Goal: Task Accomplishment & Management: Use online tool/utility

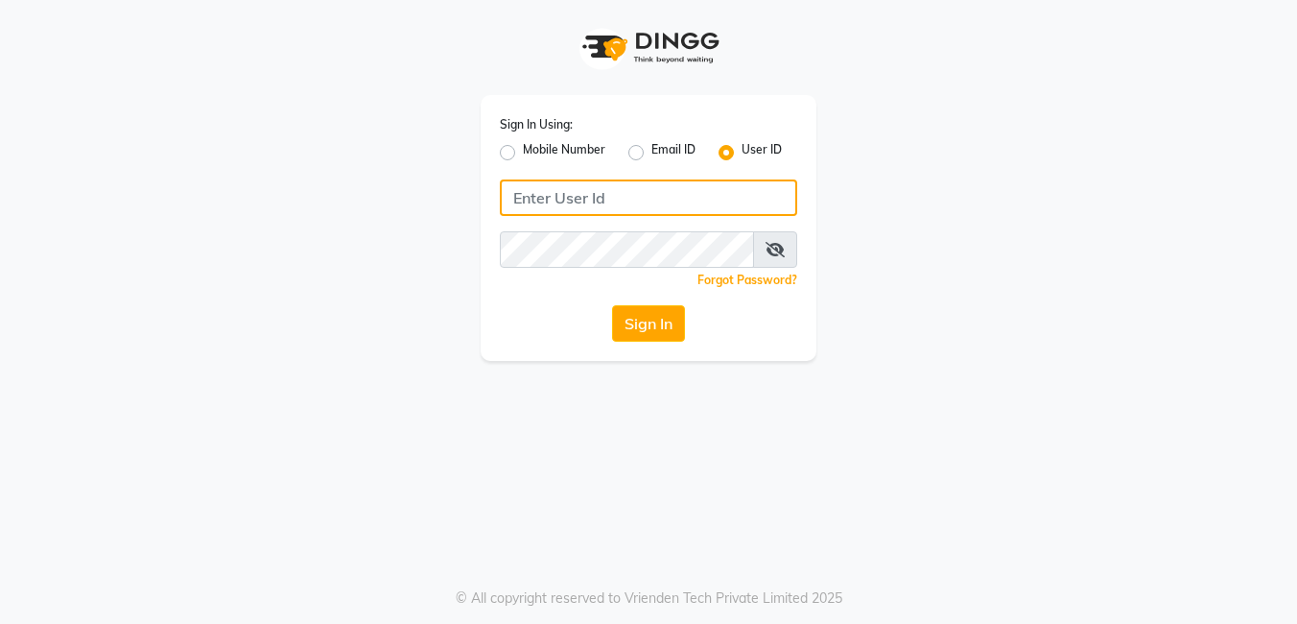
click at [572, 201] on input "Username" at bounding box center [648, 197] width 297 height 36
drag, startPoint x: 659, startPoint y: 197, endPoint x: 465, endPoint y: 175, distance: 195.1
click at [465, 175] on div "Sign In Using: Mobile Number Email ID User ID Pradeep@123 Remember me Forgot Pa…" at bounding box center [649, 180] width 1094 height 361
type input "Pradeep@123"
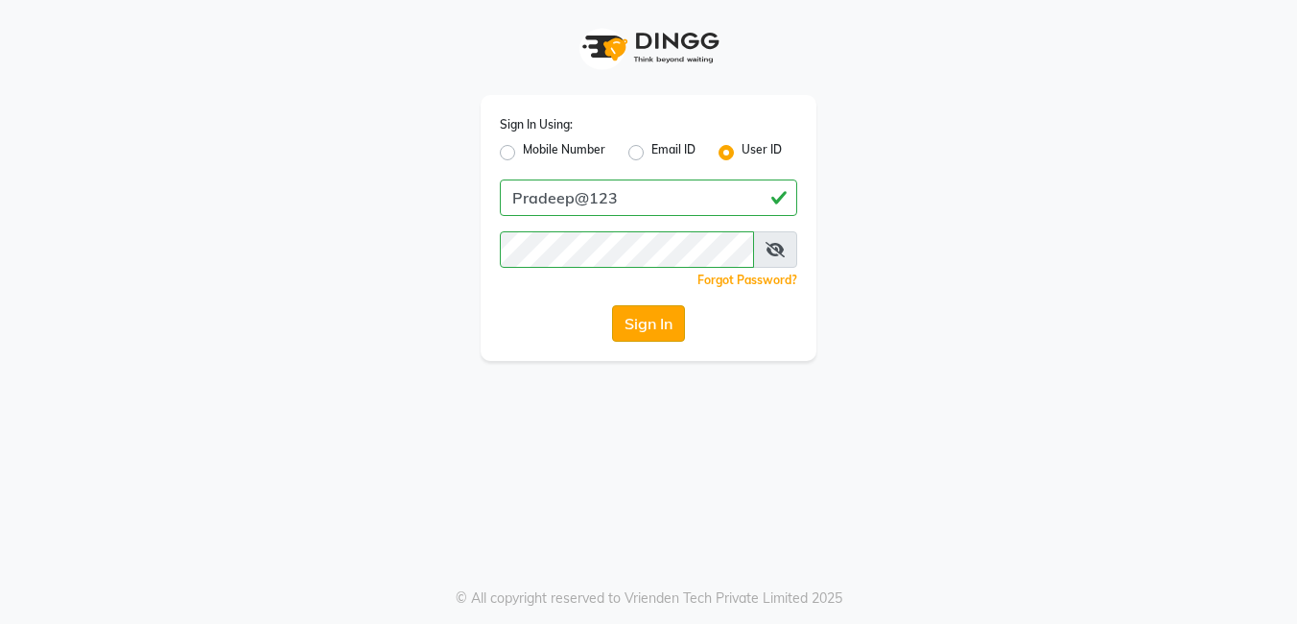
click at [623, 321] on button "Sign In" at bounding box center [648, 323] width 73 height 36
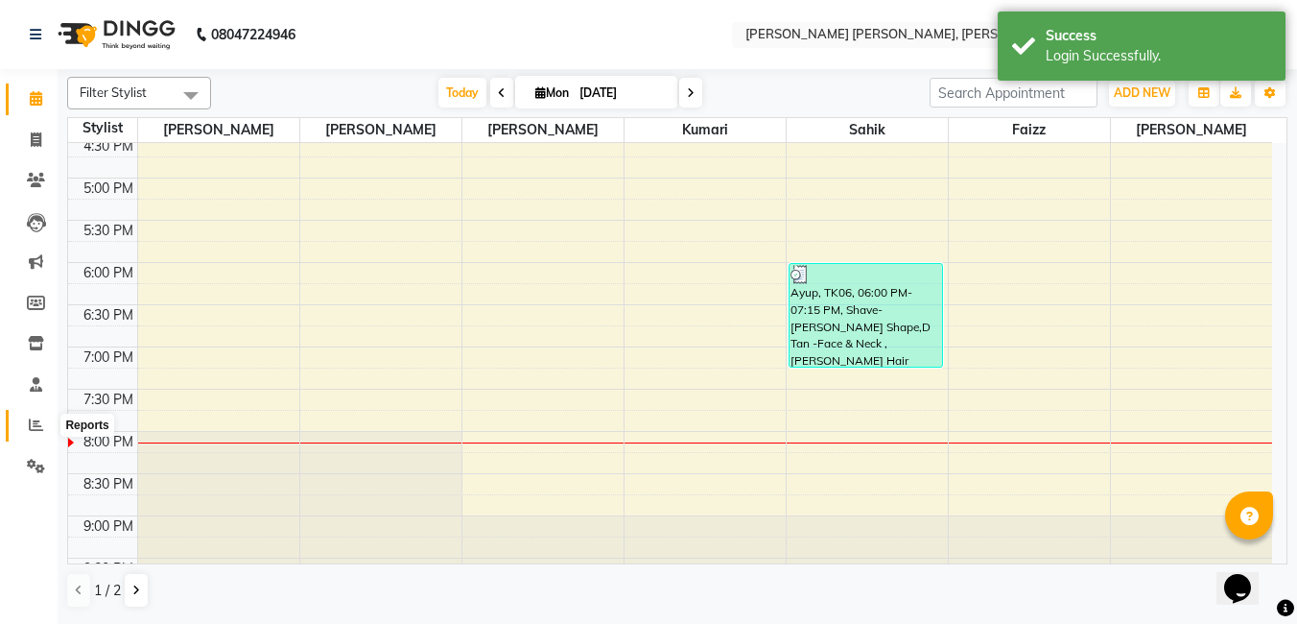
click at [39, 431] on icon at bounding box center [36, 424] width 14 height 14
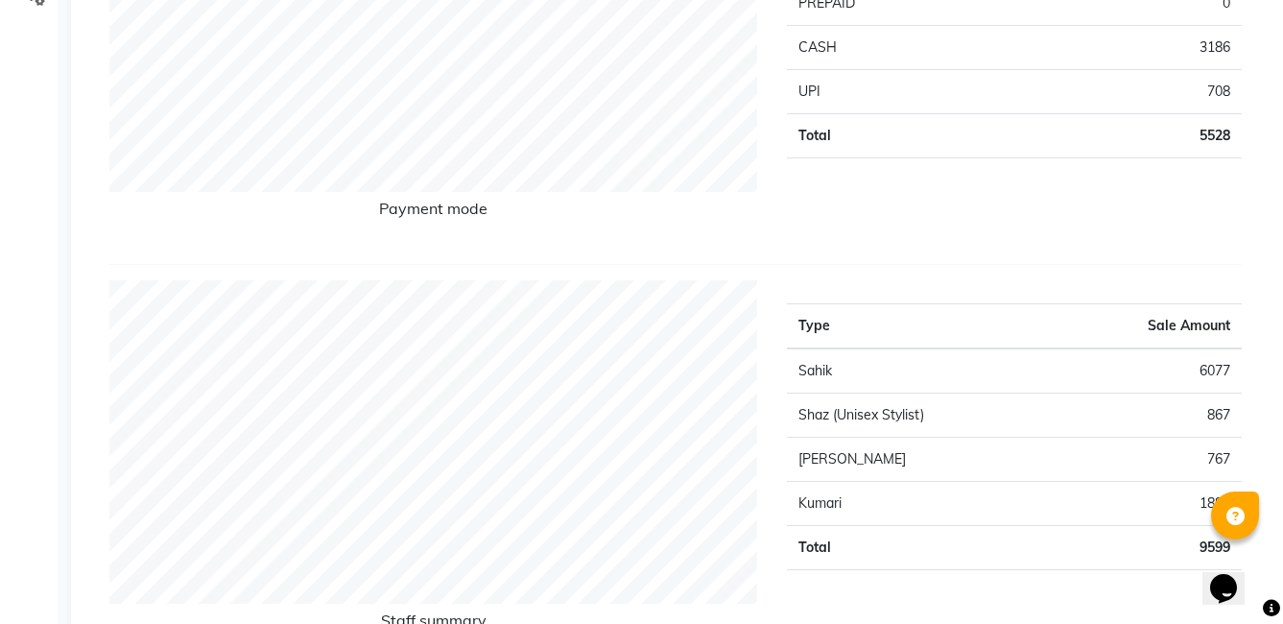
scroll to position [480, 0]
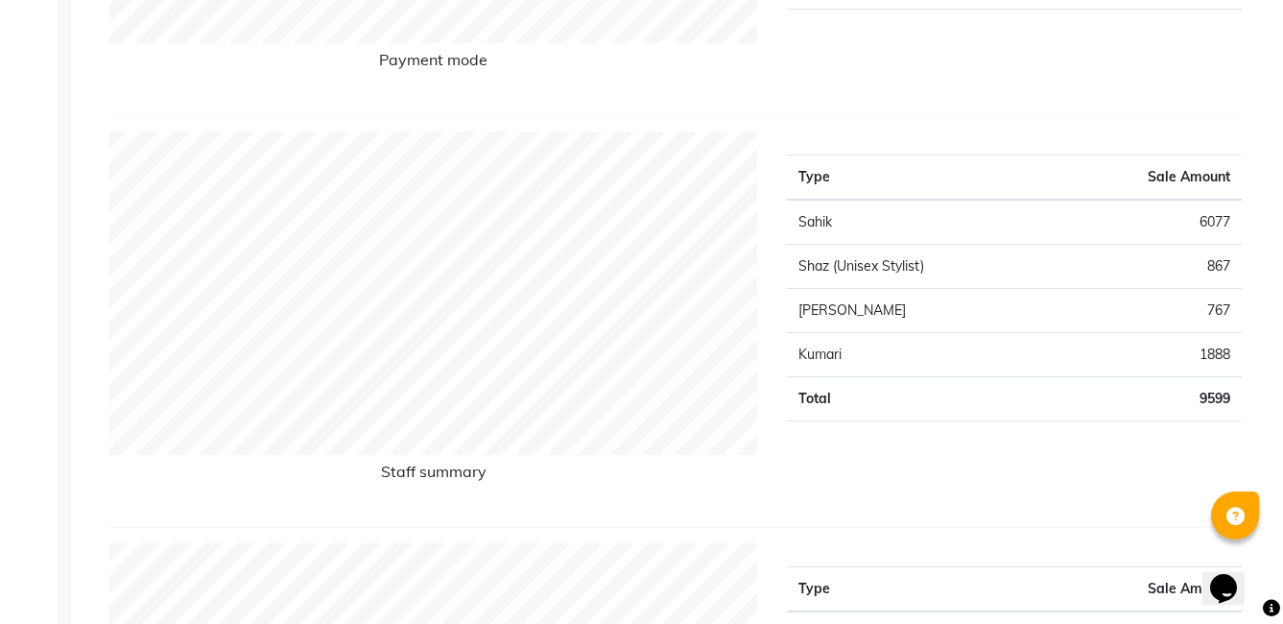
scroll to position [576, 0]
